Goal: Transaction & Acquisition: Purchase product/service

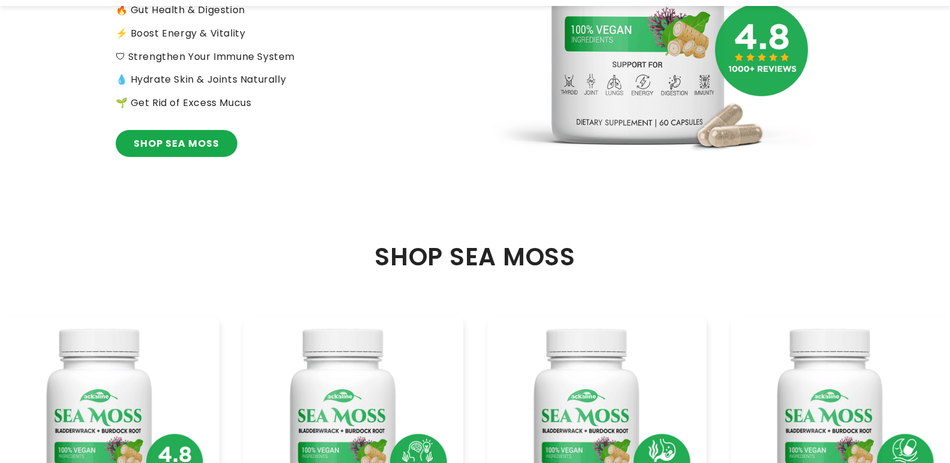
scroll to position [605, 0]
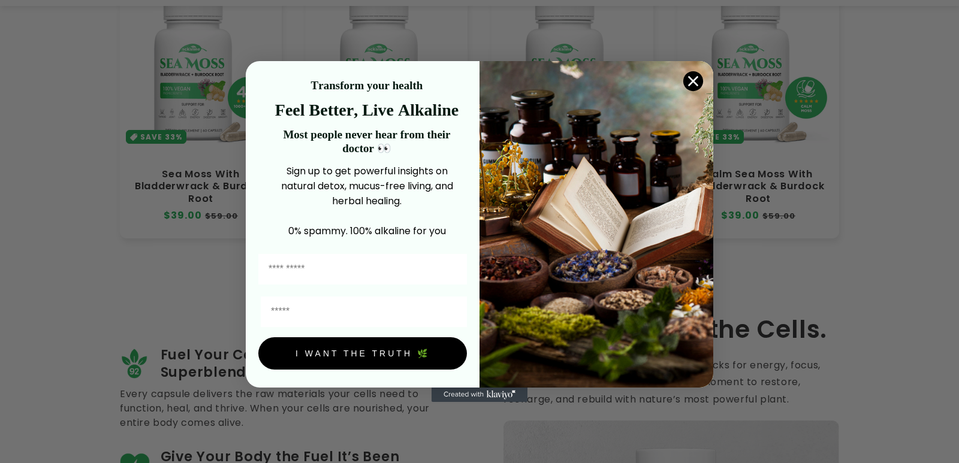
click at [697, 80] on circle "Close dialog" at bounding box center [693, 81] width 20 height 20
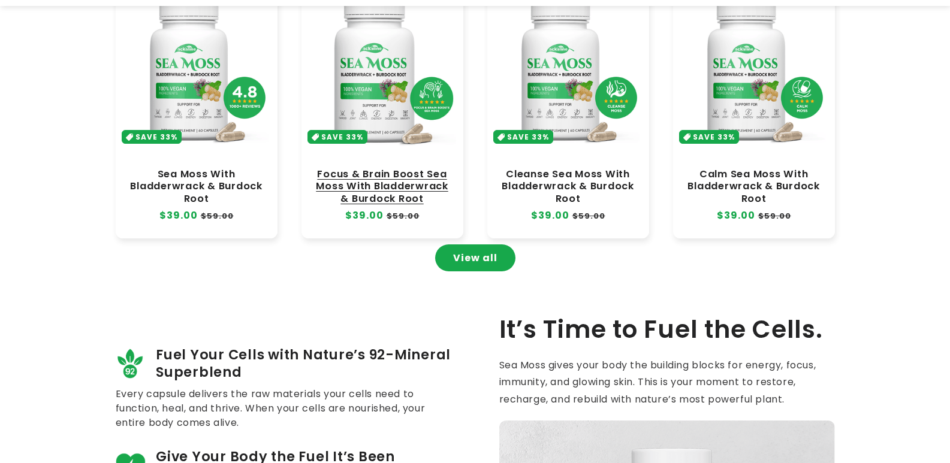
click at [389, 168] on link "Focus & Brain Boost Sea Moss With Bladderwrack & Burdock Root" at bounding box center [382, 186] width 138 height 36
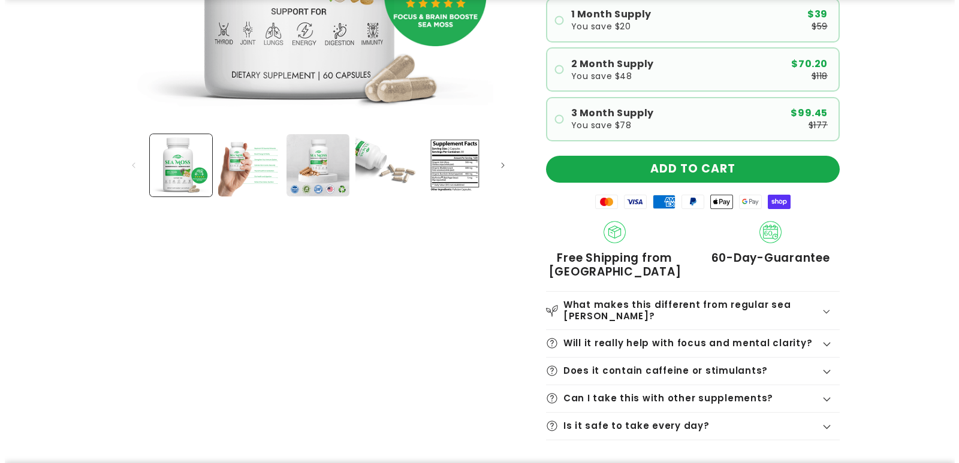
scroll to position [359, 0]
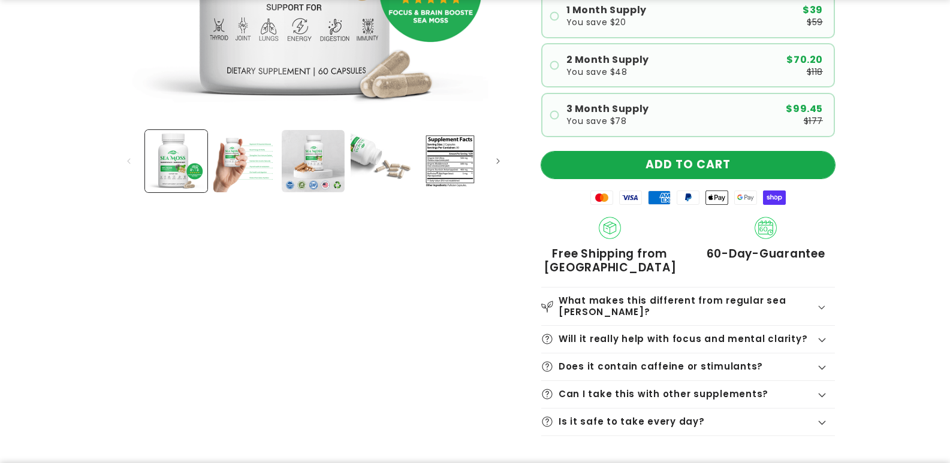
click at [672, 155] on button "ADD TO CART" at bounding box center [688, 165] width 294 height 27
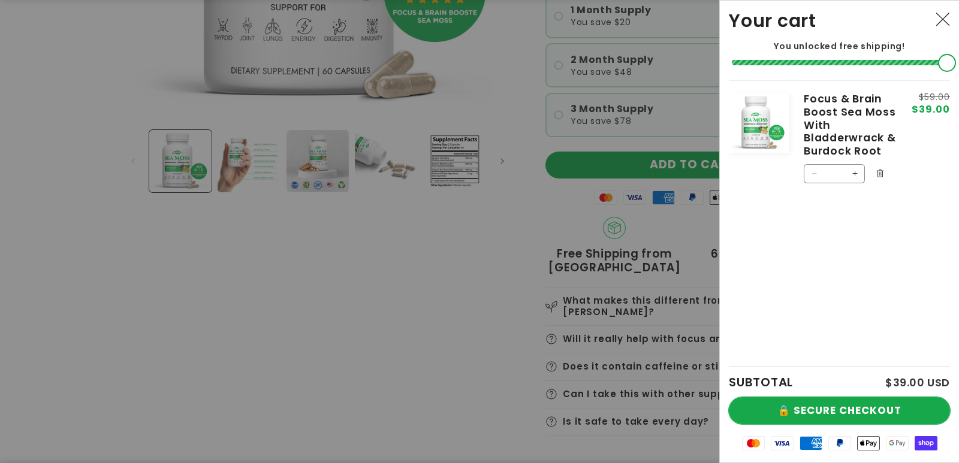
click at [812, 402] on button "🔒 SECURE CHECKOUT" at bounding box center [839, 410] width 221 height 27
